Goal: Task Accomplishment & Management: Use online tool/utility

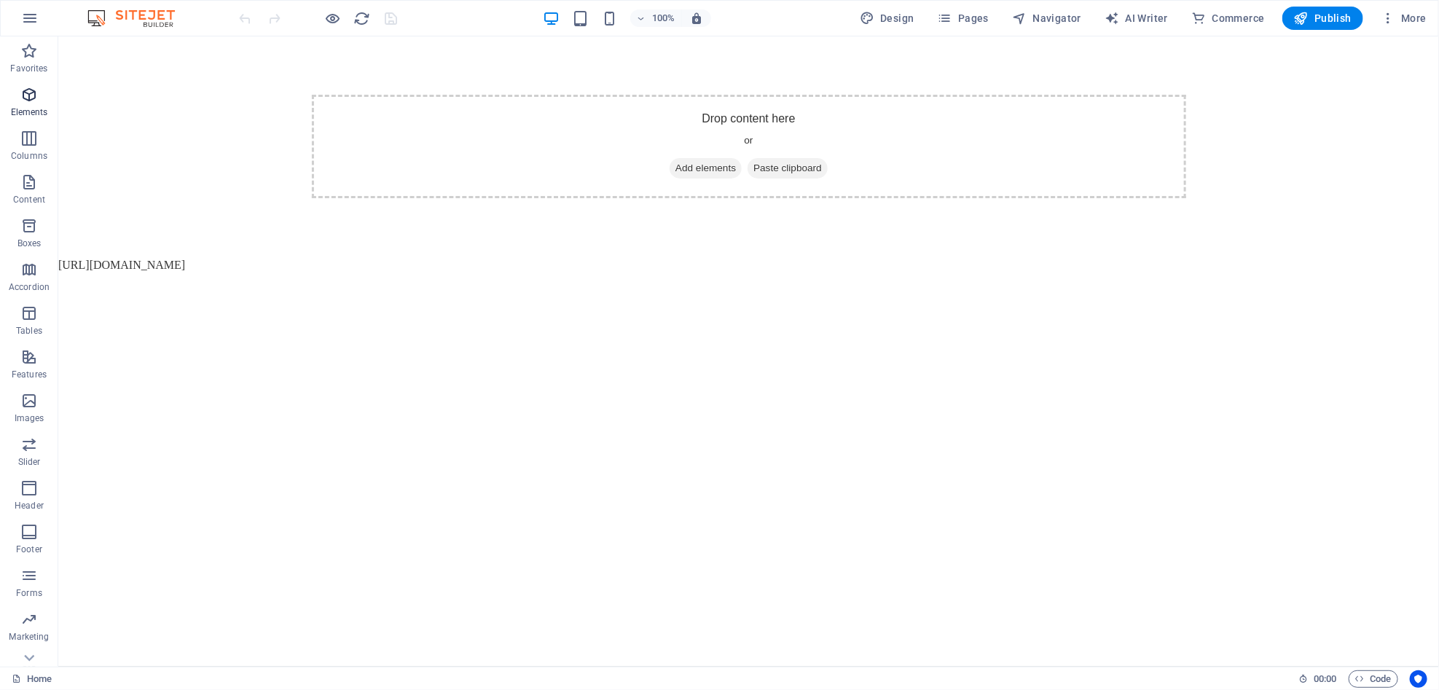
click at [37, 97] on icon "button" at bounding box center [28, 94] width 17 height 17
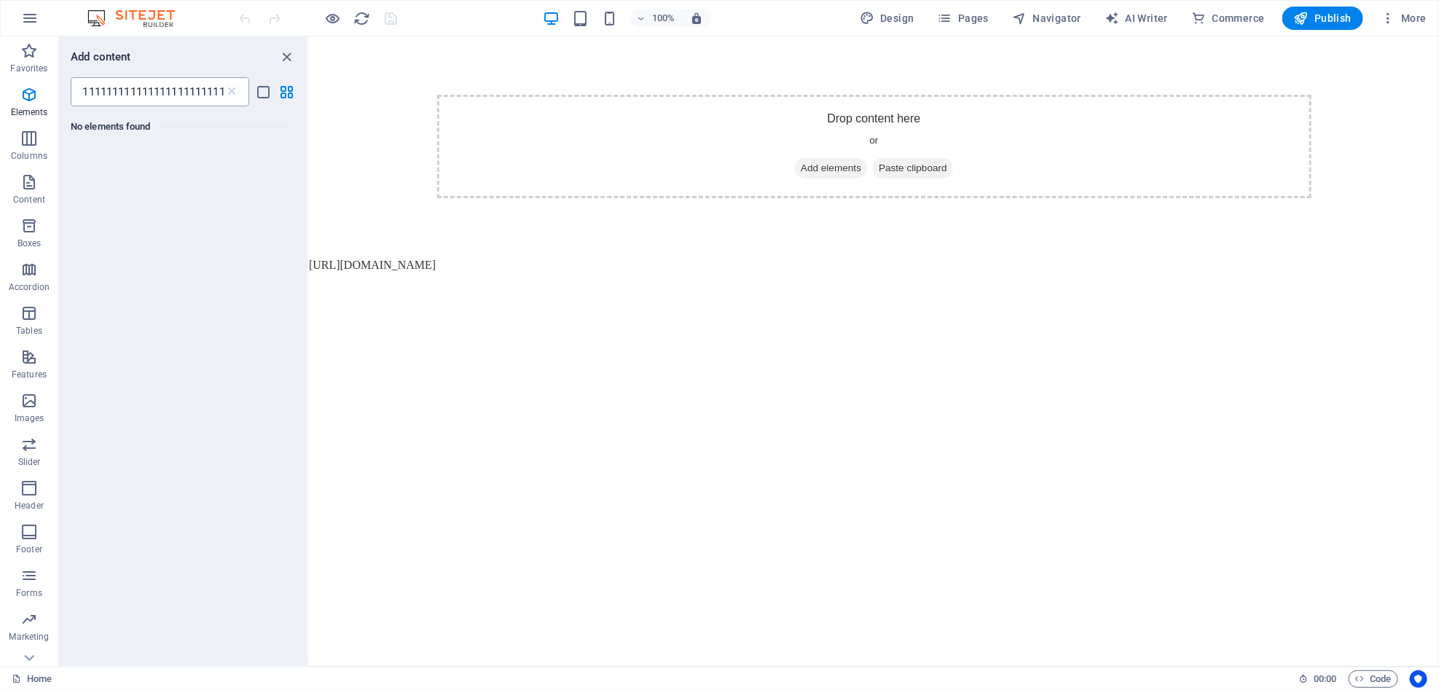
drag, startPoint x: 229, startPoint y: 90, endPoint x: 176, endPoint y: 99, distance: 54.0
click at [176, 99] on div "1111111111111111111111111111111111111111111111111111111111111111111111111111111…" at bounding box center [160, 91] width 179 height 29
type input "1111111111111111111111111111111111111111111111111111111111111111111111111111111…"
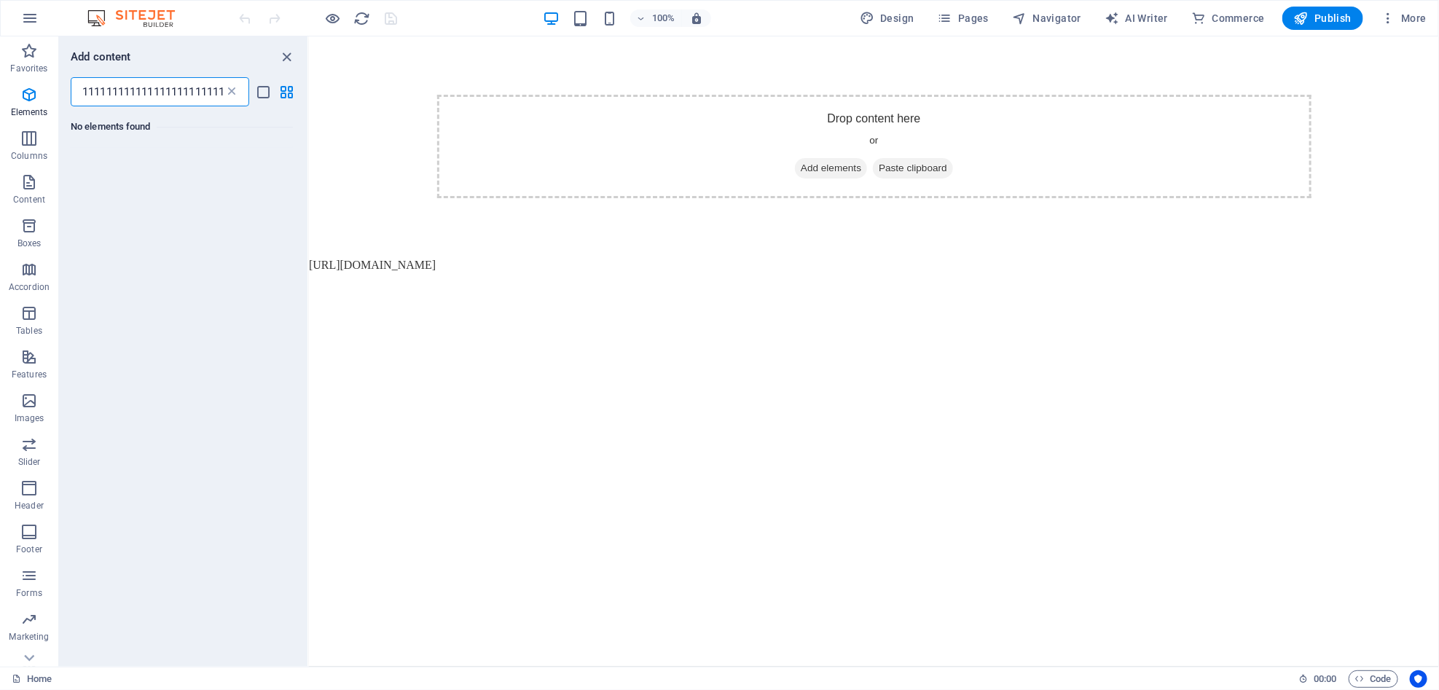
click at [232, 90] on icon at bounding box center [231, 92] width 15 height 15
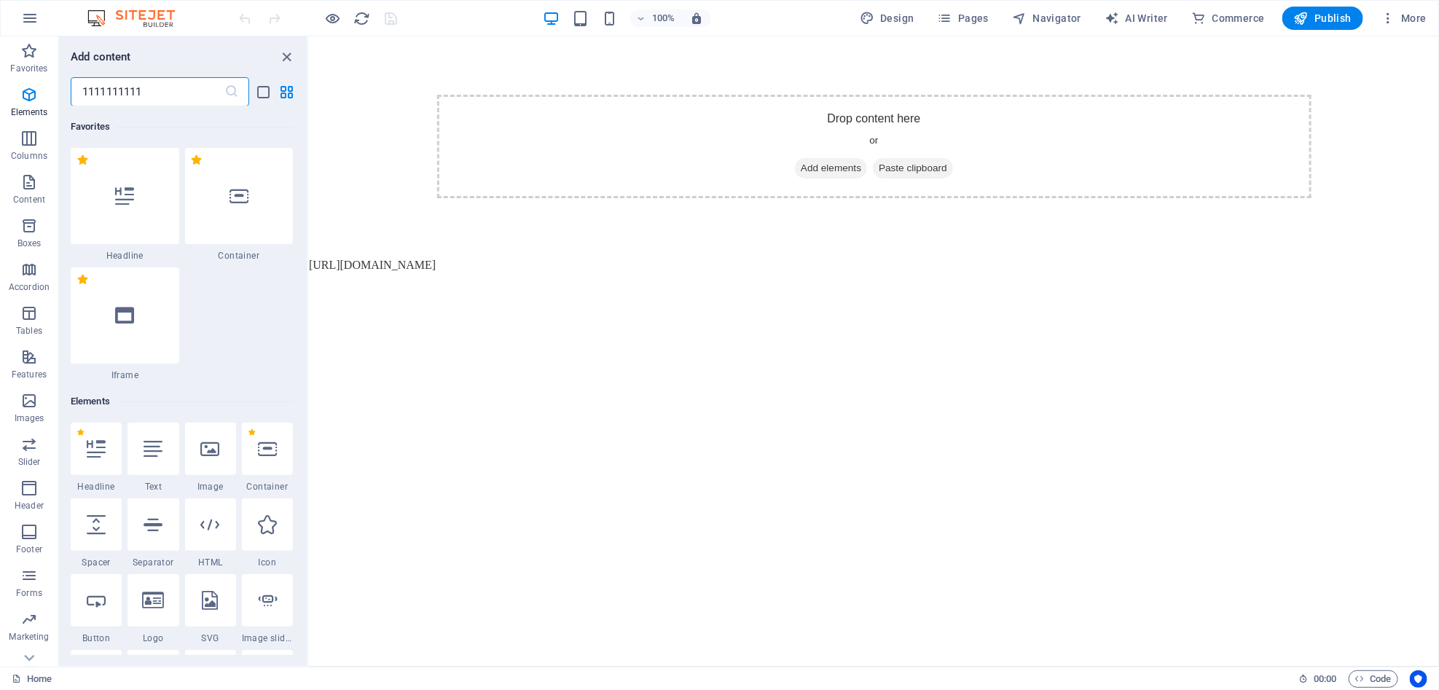
type input "11111111111"
click at [231, 90] on icon at bounding box center [231, 92] width 15 height 15
drag, startPoint x: 203, startPoint y: 92, endPoint x: 121, endPoint y: 100, distance: 82.0
click at [121, 100] on input "1111111111111111111111111111111111111111111111111111111111111111111111111111111…" at bounding box center [148, 91] width 154 height 29
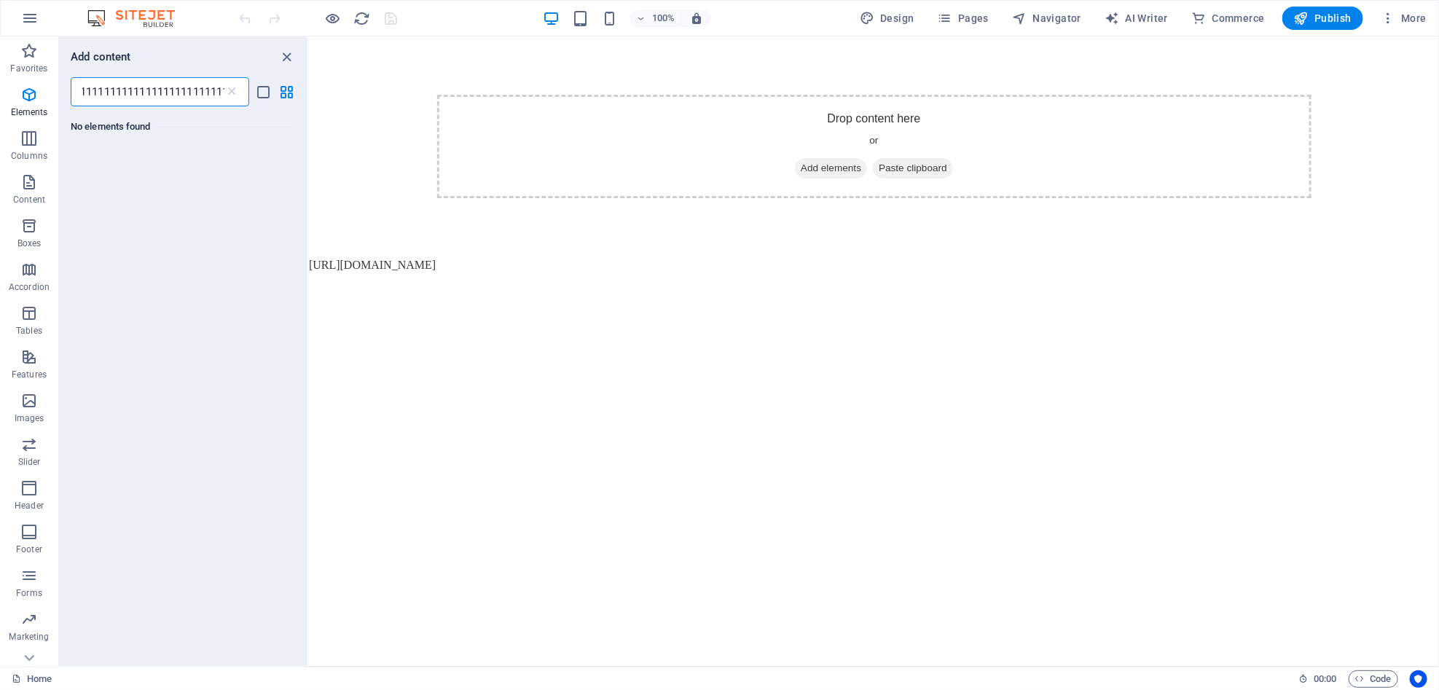
click at [121, 100] on input "1111111111111111111111111111111111111111111111111111111111111111111111111111111…" at bounding box center [148, 91] width 154 height 29
drag, startPoint x: 219, startPoint y: 92, endPoint x: 89, endPoint y: 97, distance: 129.8
click at [89, 97] on input "1111111111111111111111111111111111111111111111111111111111111111111111111111111…" at bounding box center [148, 91] width 154 height 29
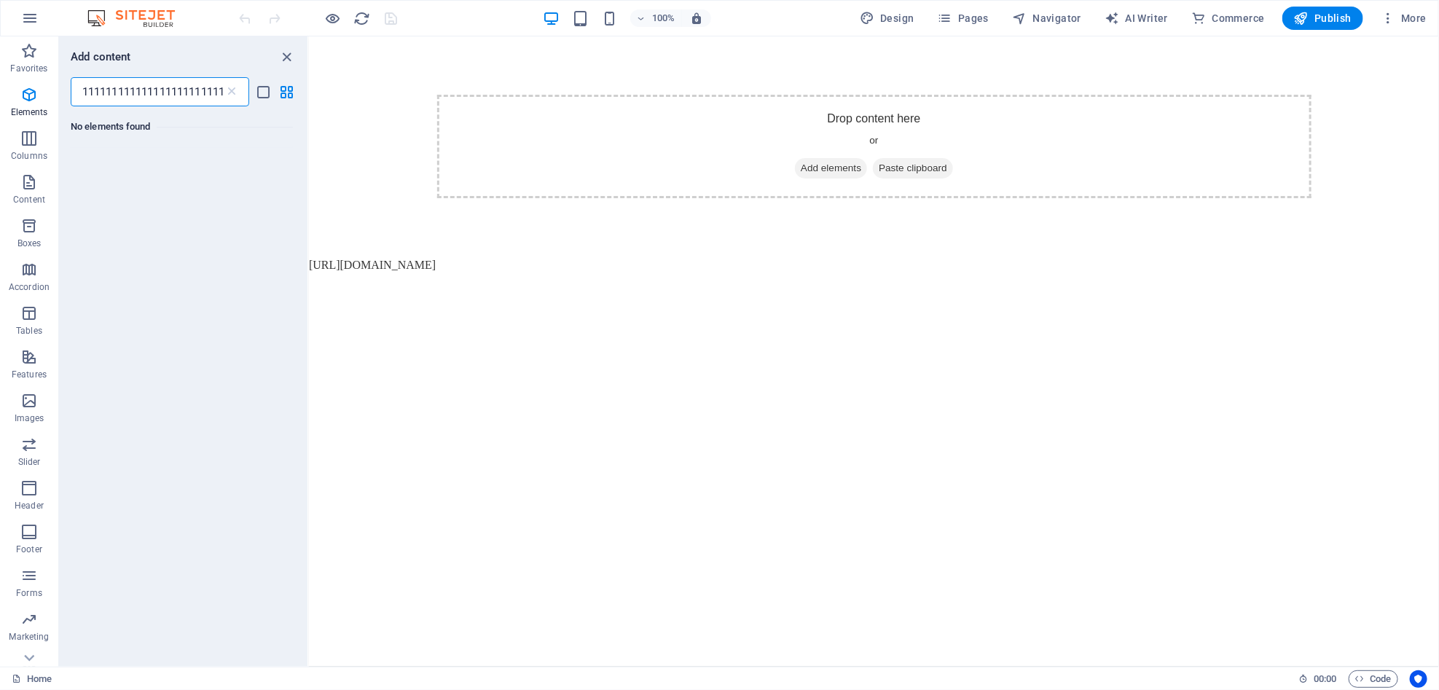
scroll to position [0, 0]
type input "1111111111111111111111111111111111111111111111111111111111111111111111111111111…"
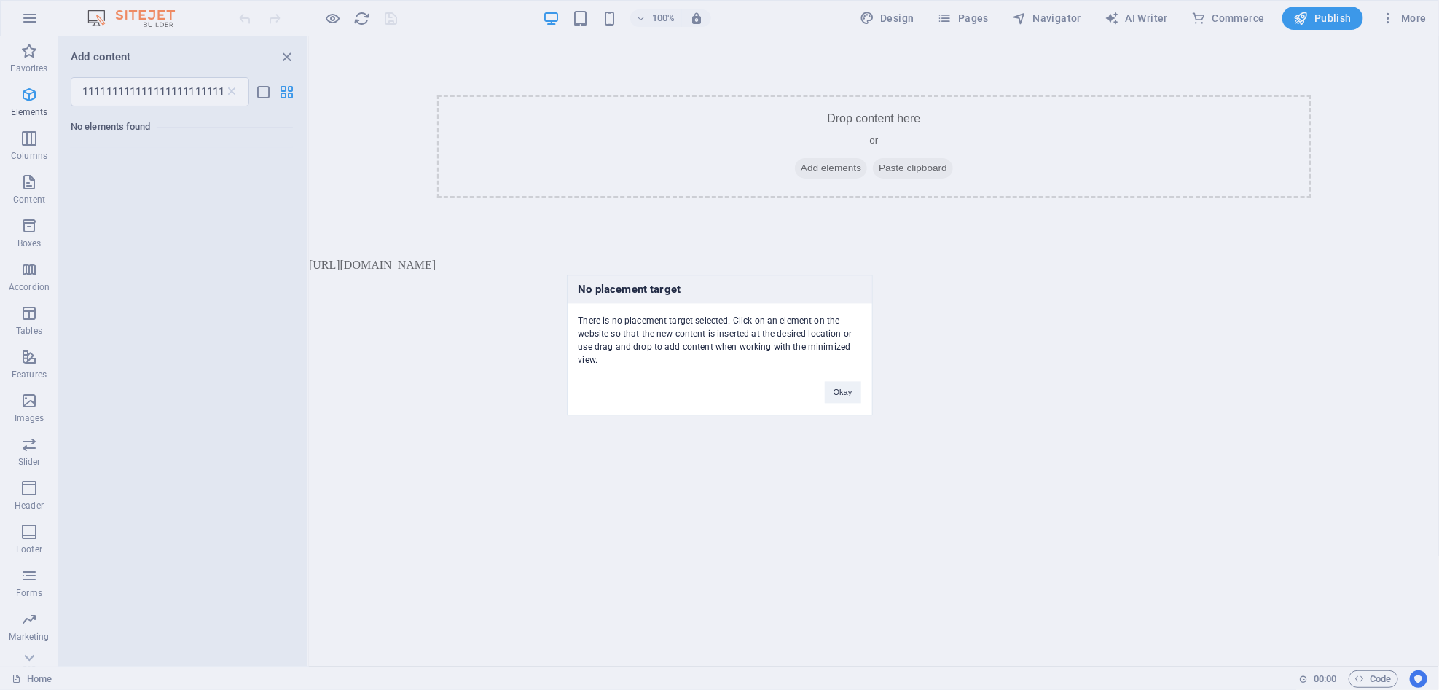
drag, startPoint x: 594, startPoint y: 312, endPoint x: 714, endPoint y: 347, distance: 125.2
click at [714, 347] on div "No placement target There is no placement target selected. Click on an element …" at bounding box center [719, 345] width 1439 height 690
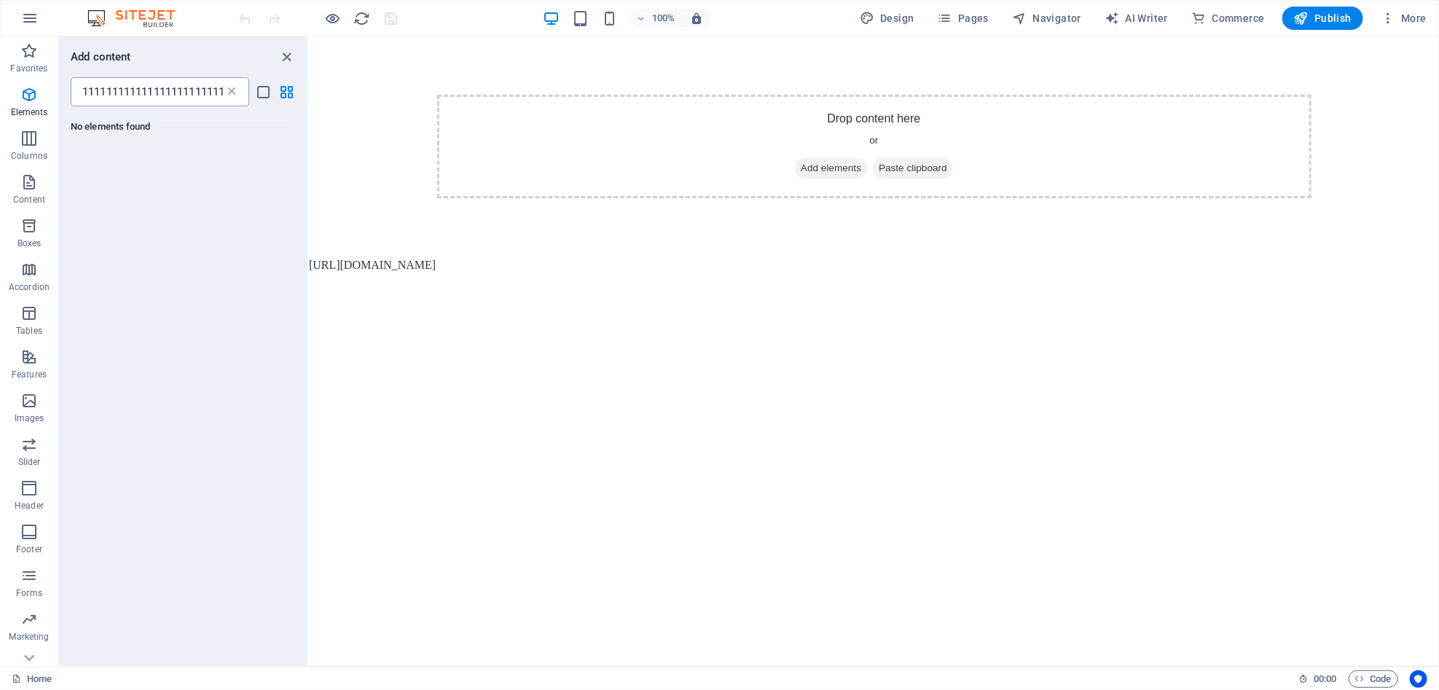
click at [231, 90] on icon at bounding box center [231, 92] width 15 height 15
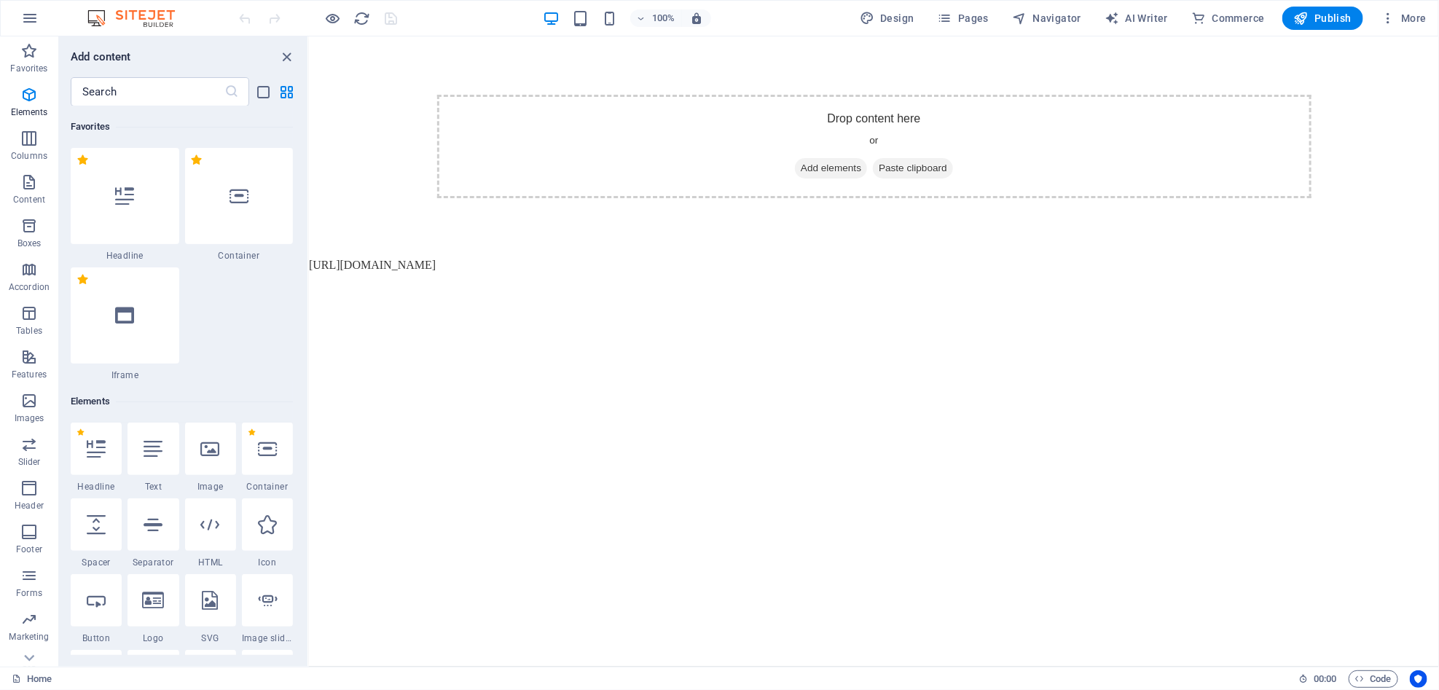
drag, startPoint x: 518, startPoint y: 299, endPoint x: 510, endPoint y: 302, distance: 8.8
click at [511, 273] on html "Drop content here or Add elements Paste clipboard [URL][DOMAIN_NAME]" at bounding box center [873, 155] width 1130 height 238
click at [504, 273] on html "Drop content here or Add elements Paste clipboard [URL][DOMAIN_NAME]" at bounding box center [873, 155] width 1130 height 238
click at [761, 267] on body "Drop content here or Add elements Paste clipboard [URL][DOMAIN_NAME]" at bounding box center [873, 155] width 1130 height 238
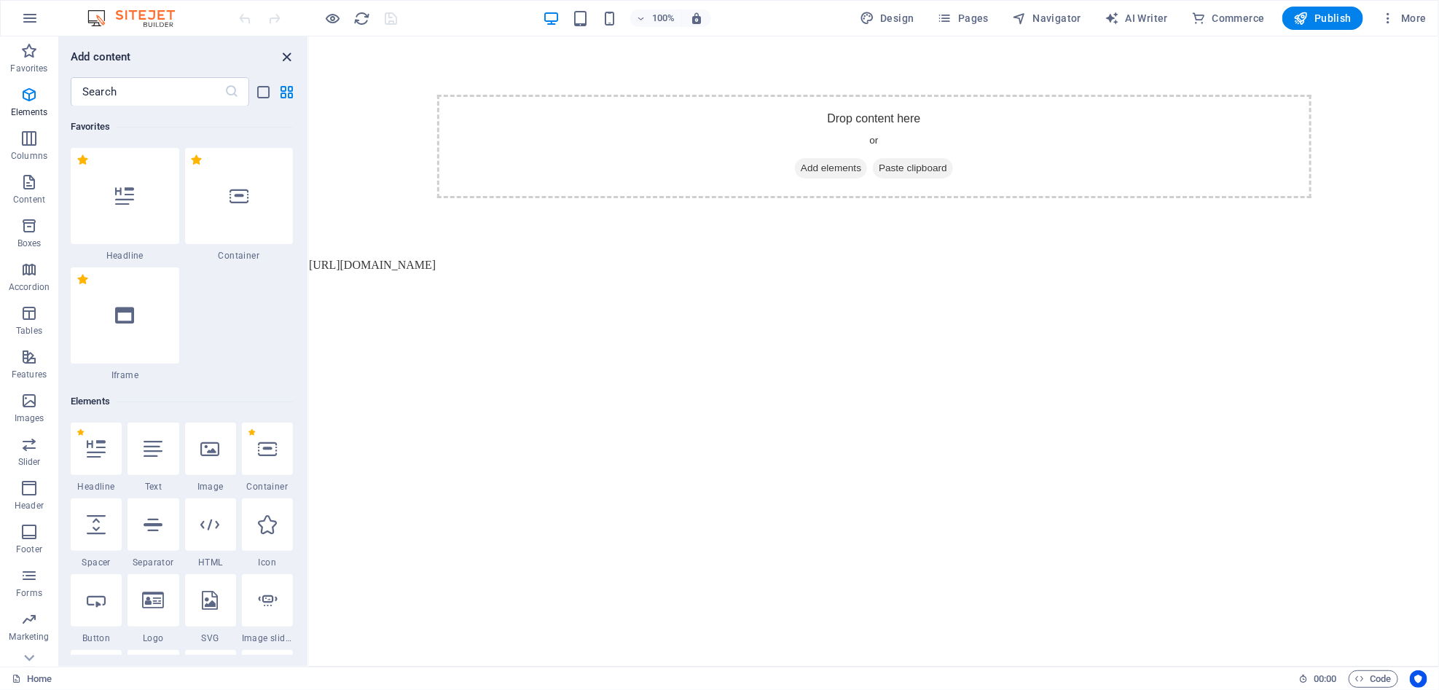
click at [281, 52] on icon "close panel" at bounding box center [287, 57] width 17 height 17
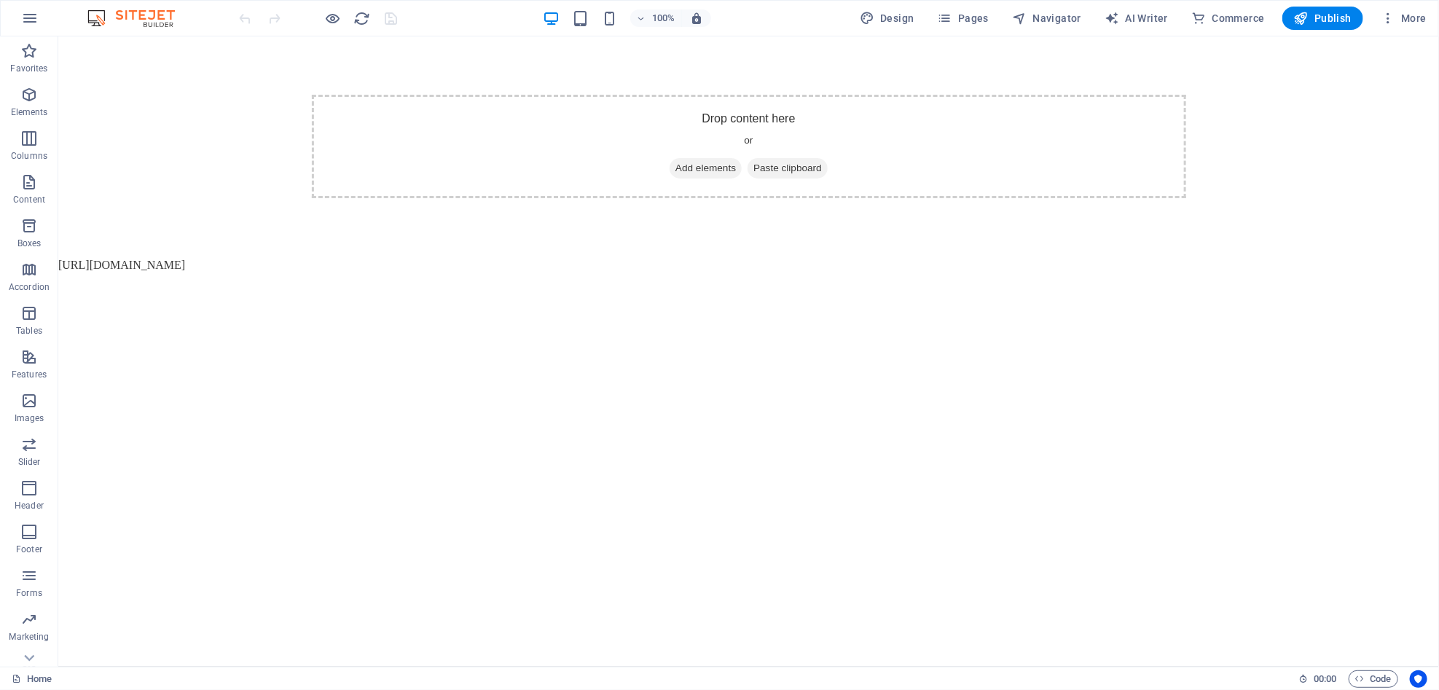
drag, startPoint x: 241, startPoint y: 415, endPoint x: 254, endPoint y: 490, distance: 76.1
click at [254, 273] on html "Drop content here or Add elements Paste clipboard [URL][DOMAIN_NAME]" at bounding box center [748, 155] width 1381 height 238
drag, startPoint x: 699, startPoint y: 266, endPoint x: 165, endPoint y: 195, distance: 538.7
click at [165, 195] on body "Drop content here or Add elements Paste clipboard [URL][DOMAIN_NAME]" at bounding box center [748, 155] width 1381 height 238
click at [681, 262] on body "Drop content here or Add elements Paste clipboard [URL][DOMAIN_NAME]" at bounding box center [748, 155] width 1381 height 238
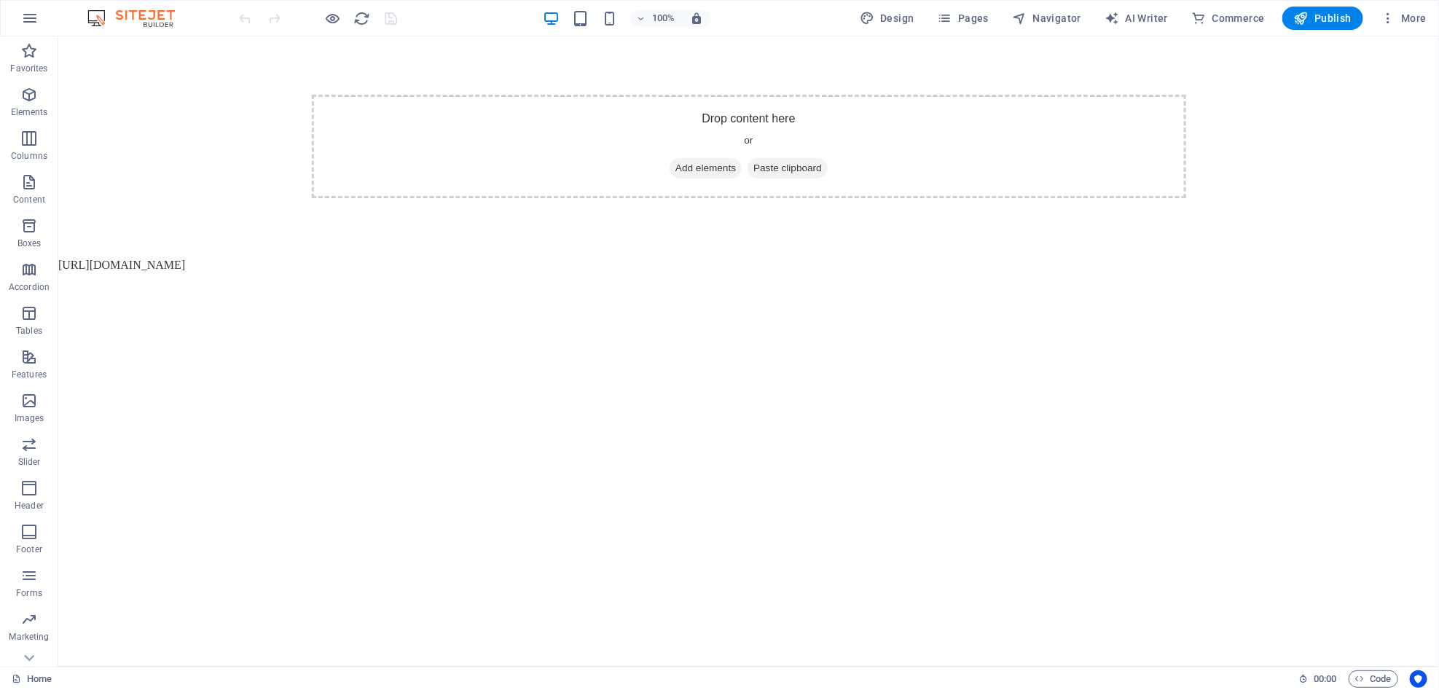
click at [681, 262] on body "Drop content here or Add elements Paste clipboard [URL][DOMAIN_NAME]" at bounding box center [748, 155] width 1381 height 238
drag, startPoint x: 681, startPoint y: 262, endPoint x: 533, endPoint y: 252, distance: 147.5
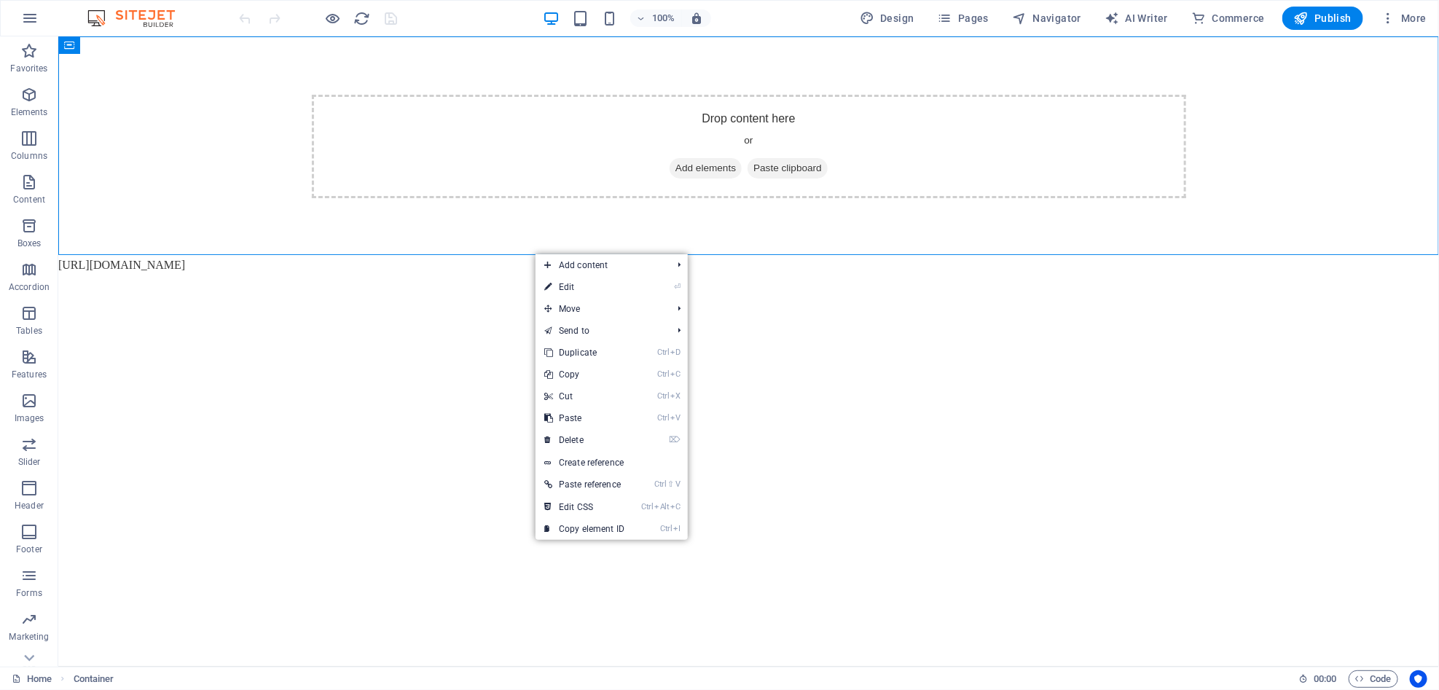
click at [133, 273] on html "Drop content here or Add elements Paste clipboard [URL][DOMAIN_NAME]" at bounding box center [748, 155] width 1381 height 238
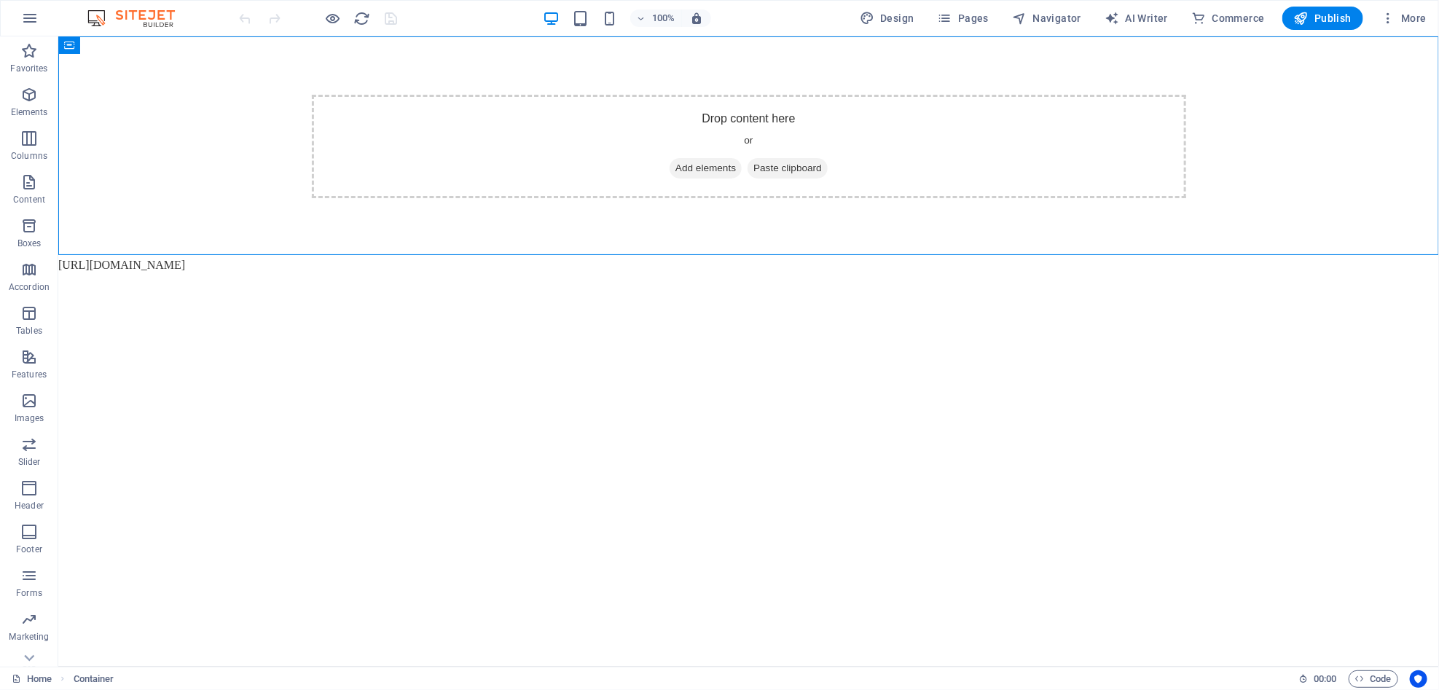
click at [606, 273] on html "Drop content here or Add elements Paste clipboard [URL][DOMAIN_NAME]" at bounding box center [748, 155] width 1381 height 238
click at [589, 273] on html "Drop content here or Add elements Paste clipboard [URL][DOMAIN_NAME]" at bounding box center [748, 155] width 1381 height 238
drag, startPoint x: 589, startPoint y: 359, endPoint x: 568, endPoint y: 388, distance: 35.6
drag, startPoint x: 568, startPoint y: 388, endPoint x: 527, endPoint y: 384, distance: 41.8
click at [527, 273] on html "Drop content here or Add elements Paste clipboard [URL][DOMAIN_NAME]" at bounding box center [748, 155] width 1381 height 238
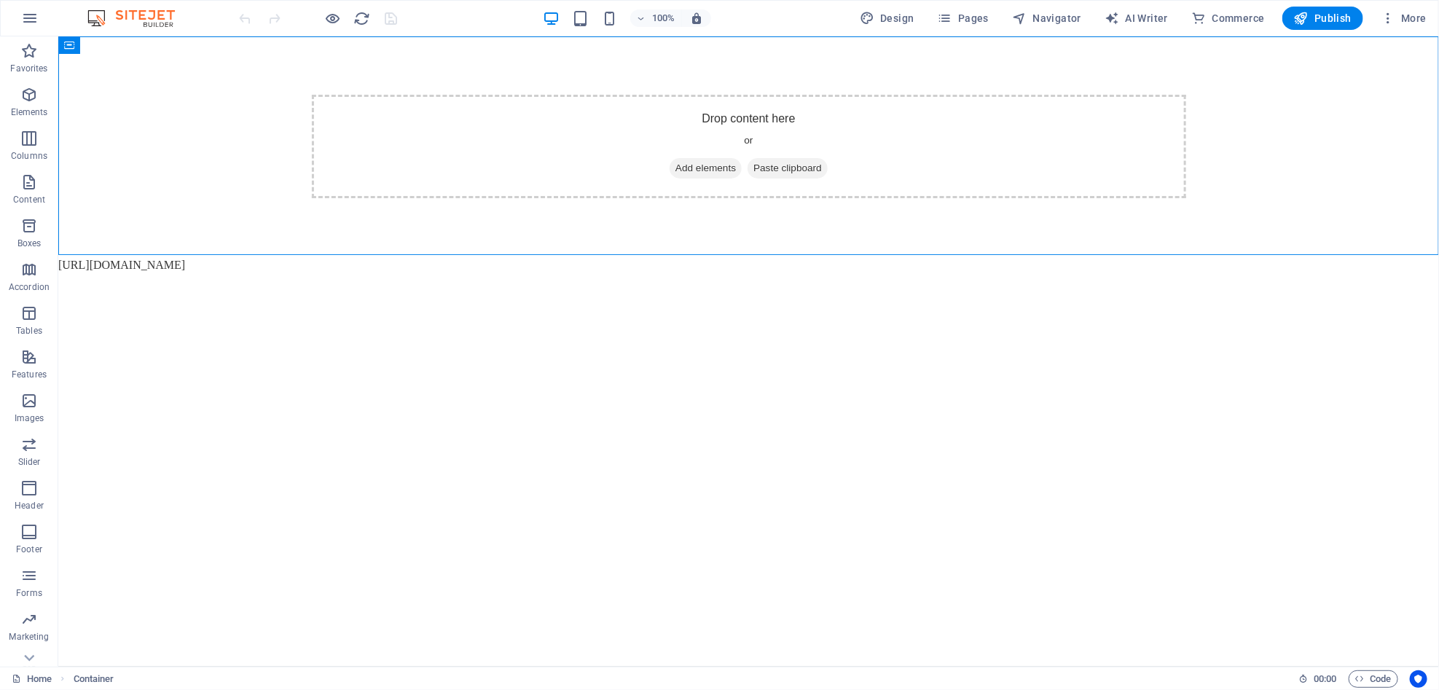
click at [769, 272] on html "Drop content here or Add elements Paste clipboard [URL][DOMAIN_NAME]" at bounding box center [748, 155] width 1381 height 238
click at [34, 11] on icon "button" at bounding box center [29, 17] width 17 height 17
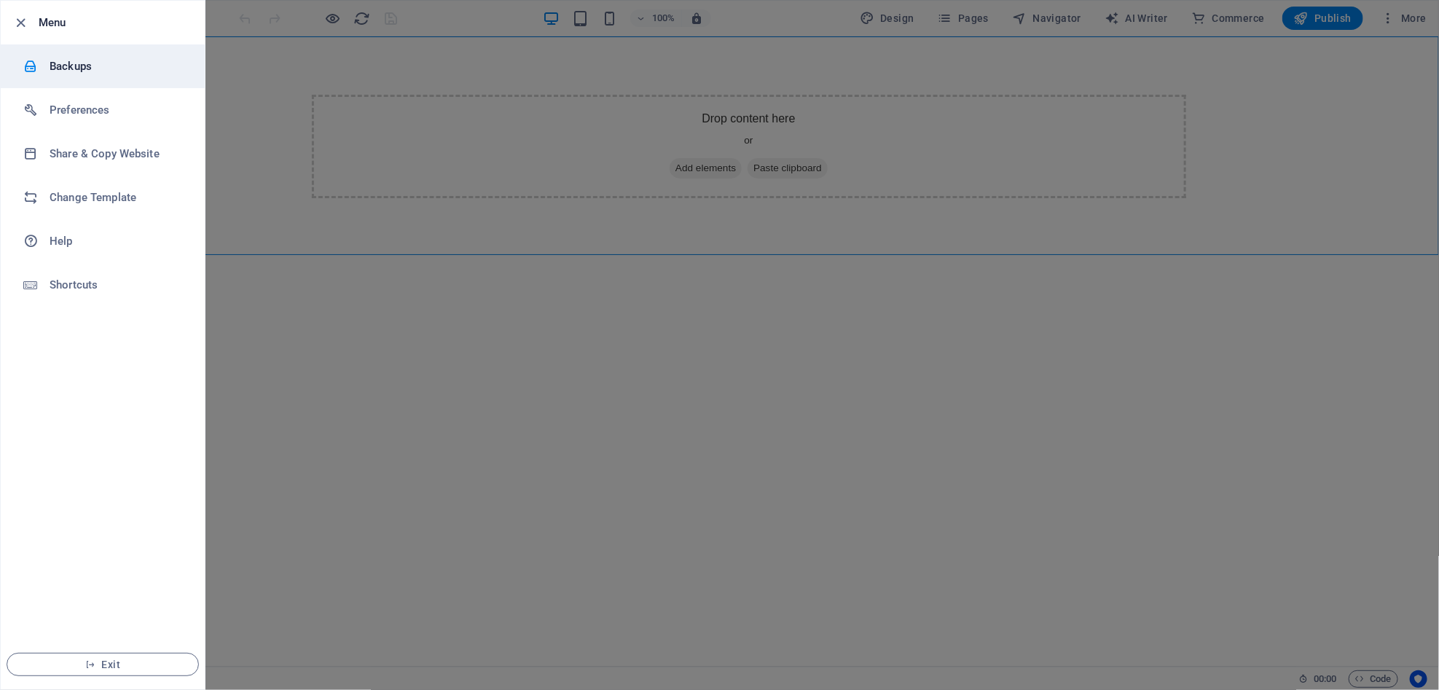
click at [176, 85] on li "Backups" at bounding box center [103, 66] width 204 height 44
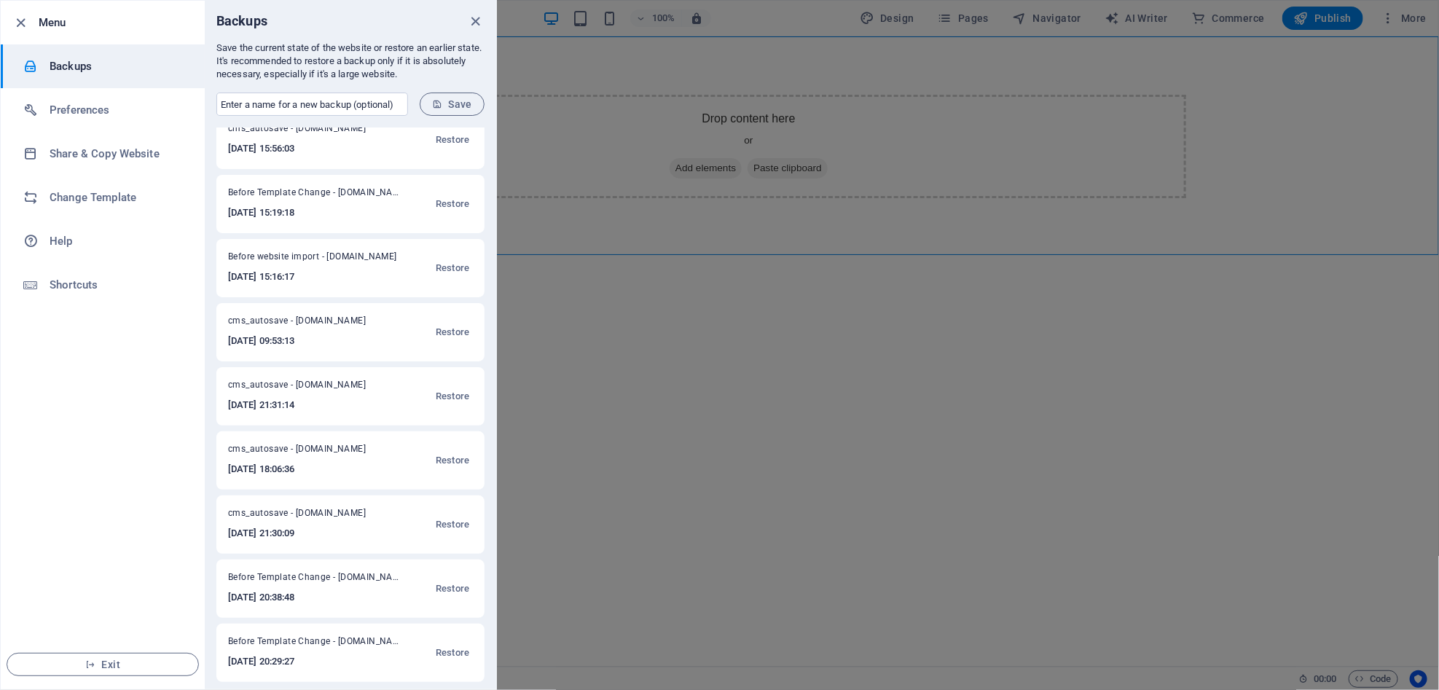
scroll to position [20, 0]
